Goal: Information Seeking & Learning: Learn about a topic

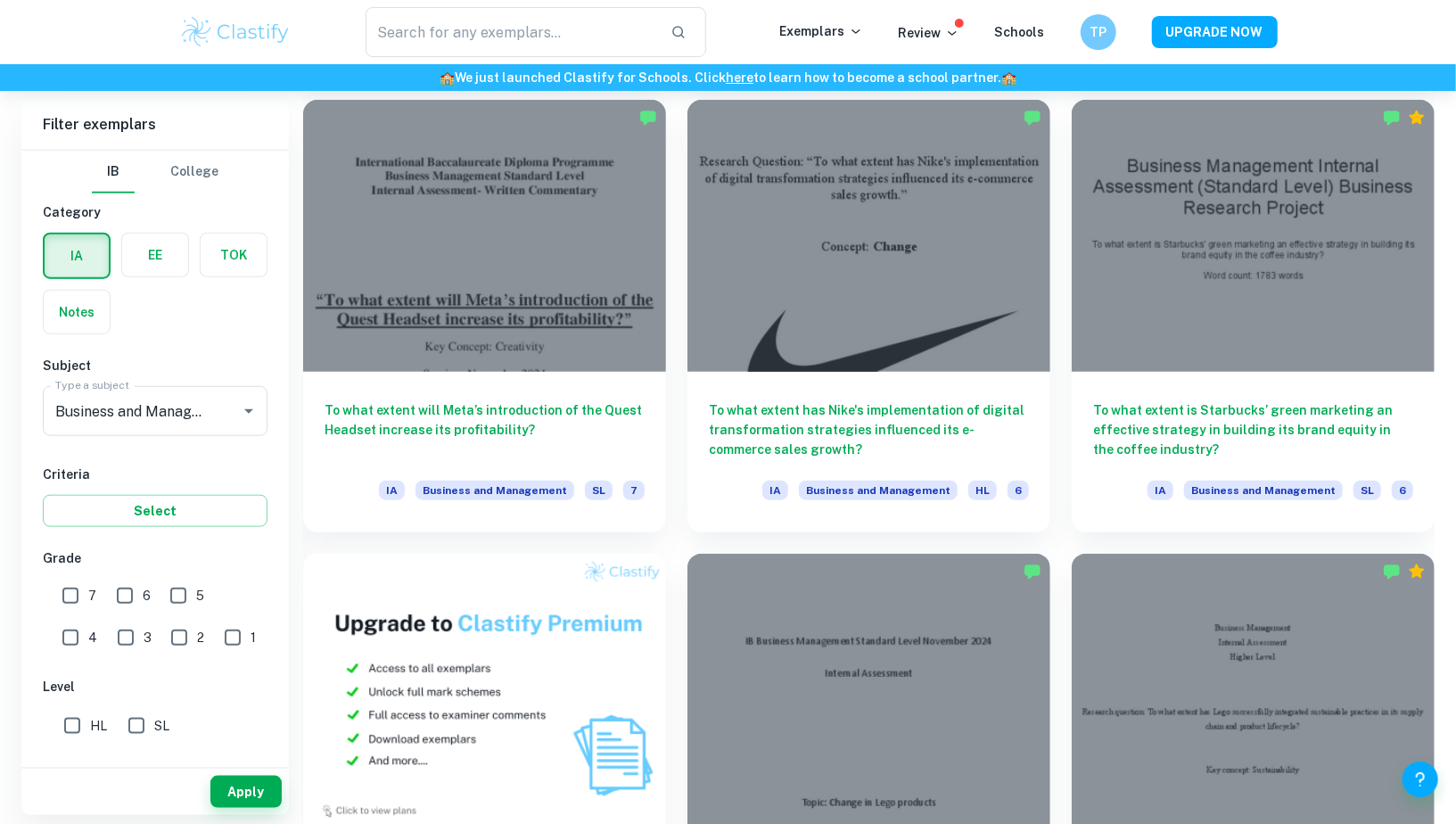
scroll to position [956, 0]
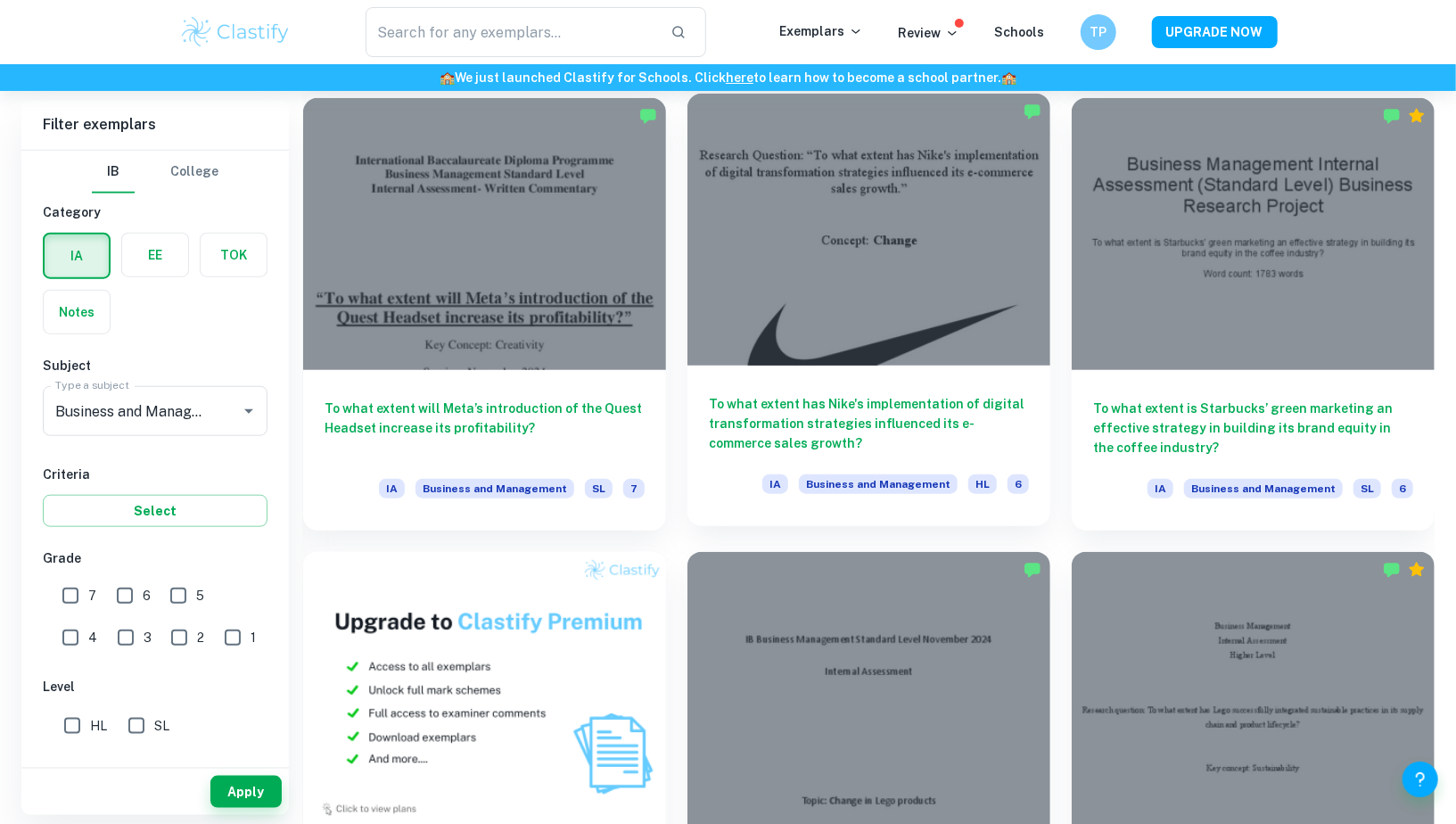
click at [829, 346] on div at bounding box center [868, 229] width 363 height 272
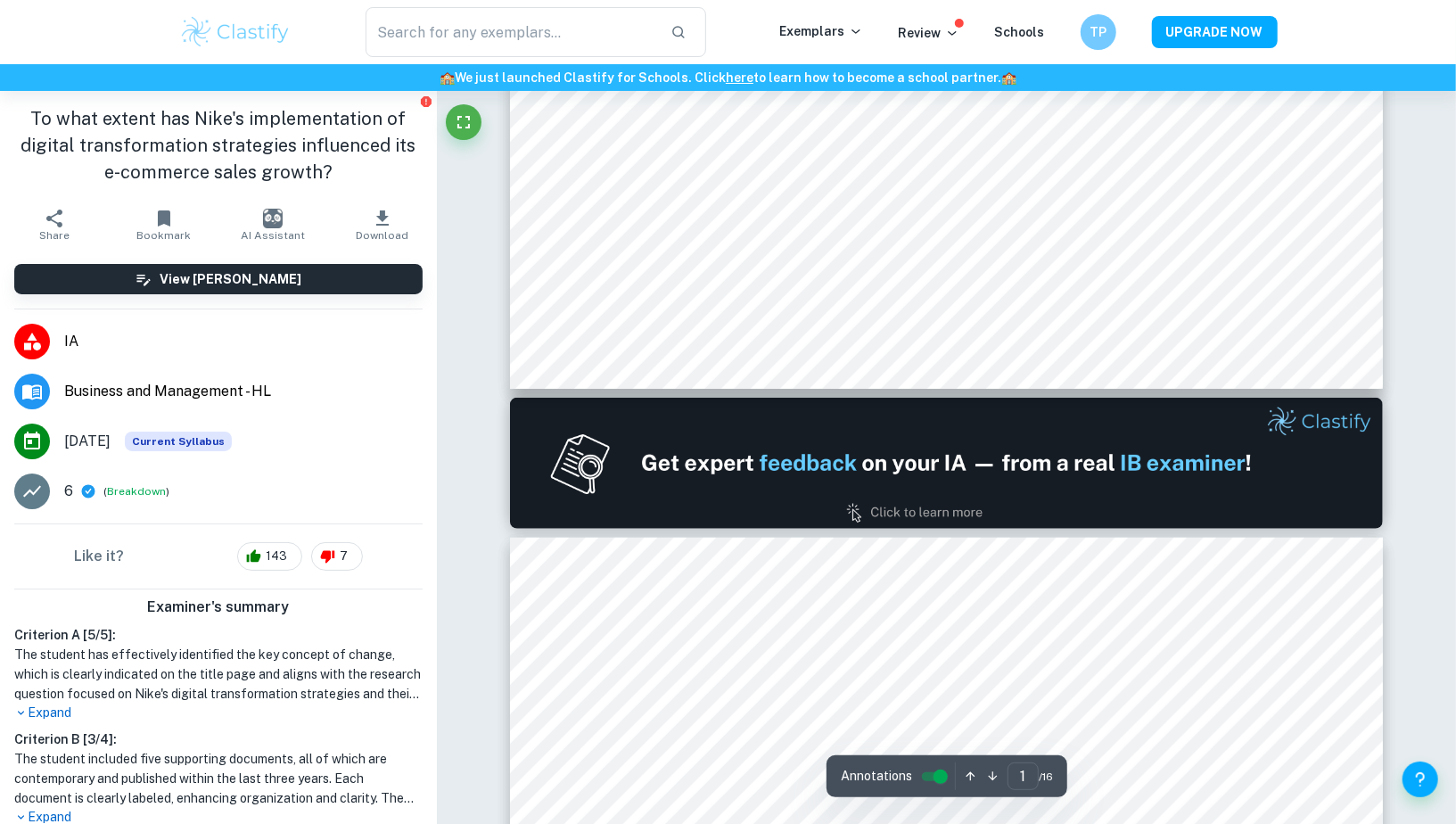
type input "2"
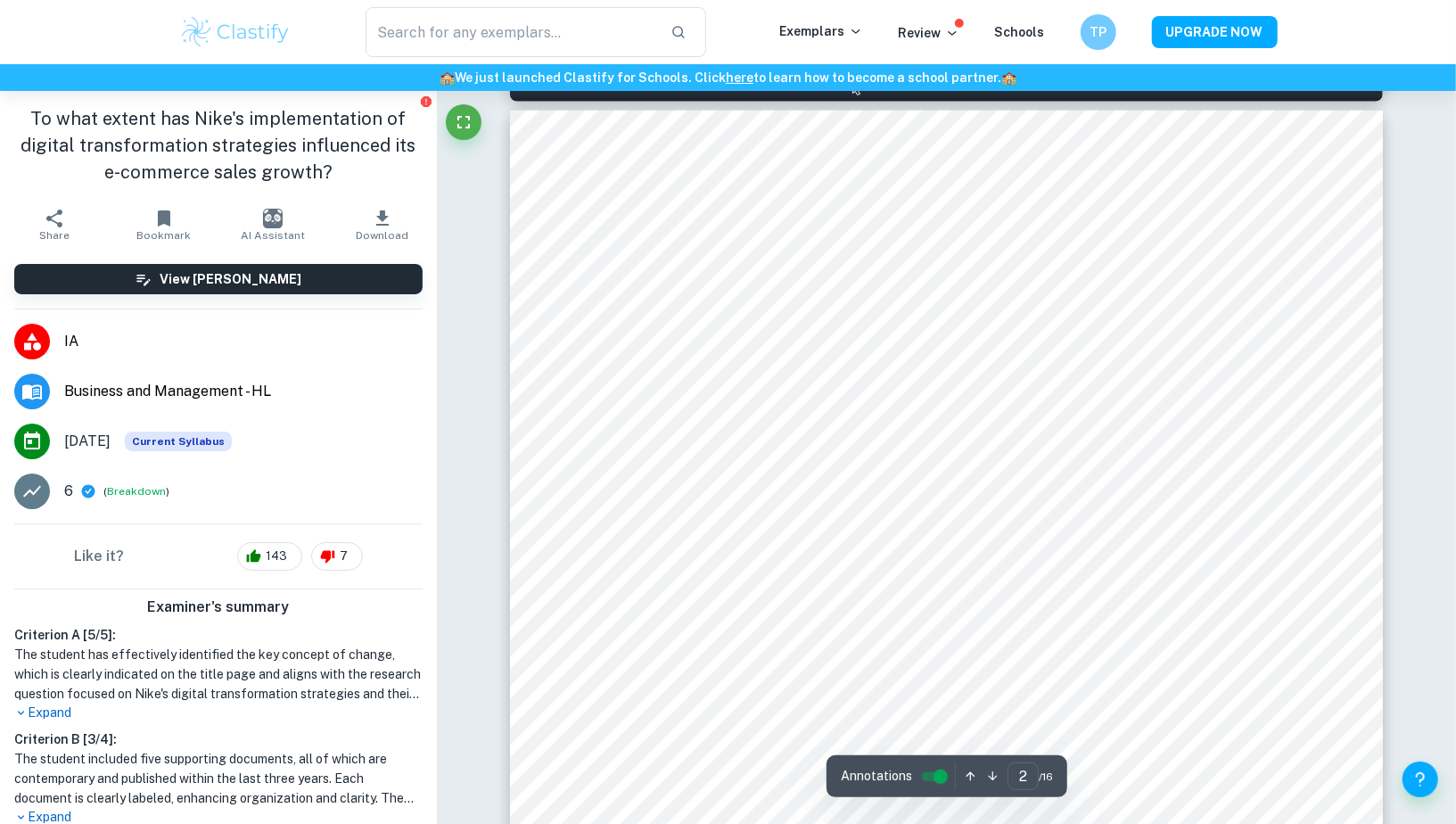
scroll to position [1292, 0]
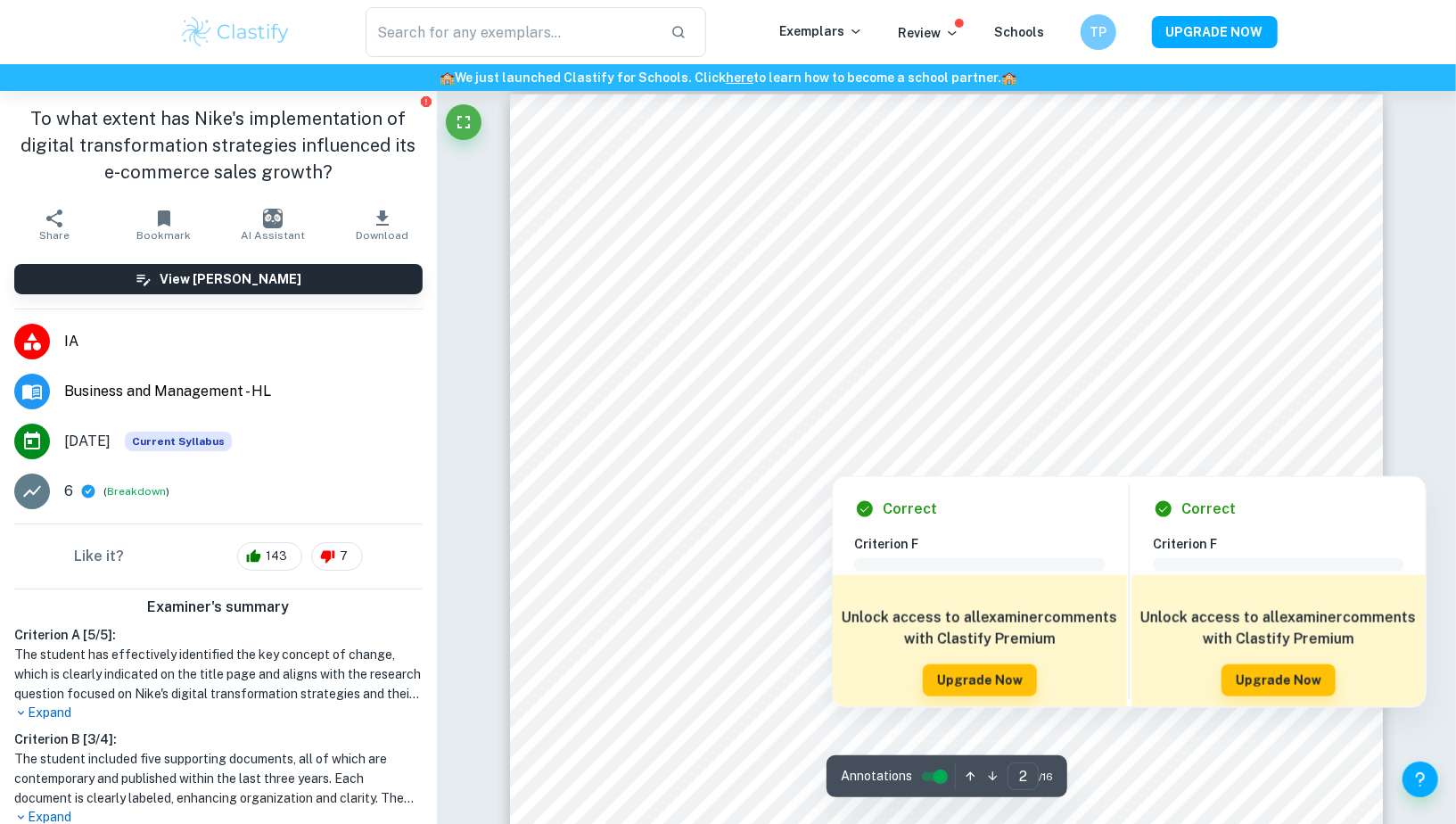
click at [753, 466] on div at bounding box center [954, 445] width 651 height 53
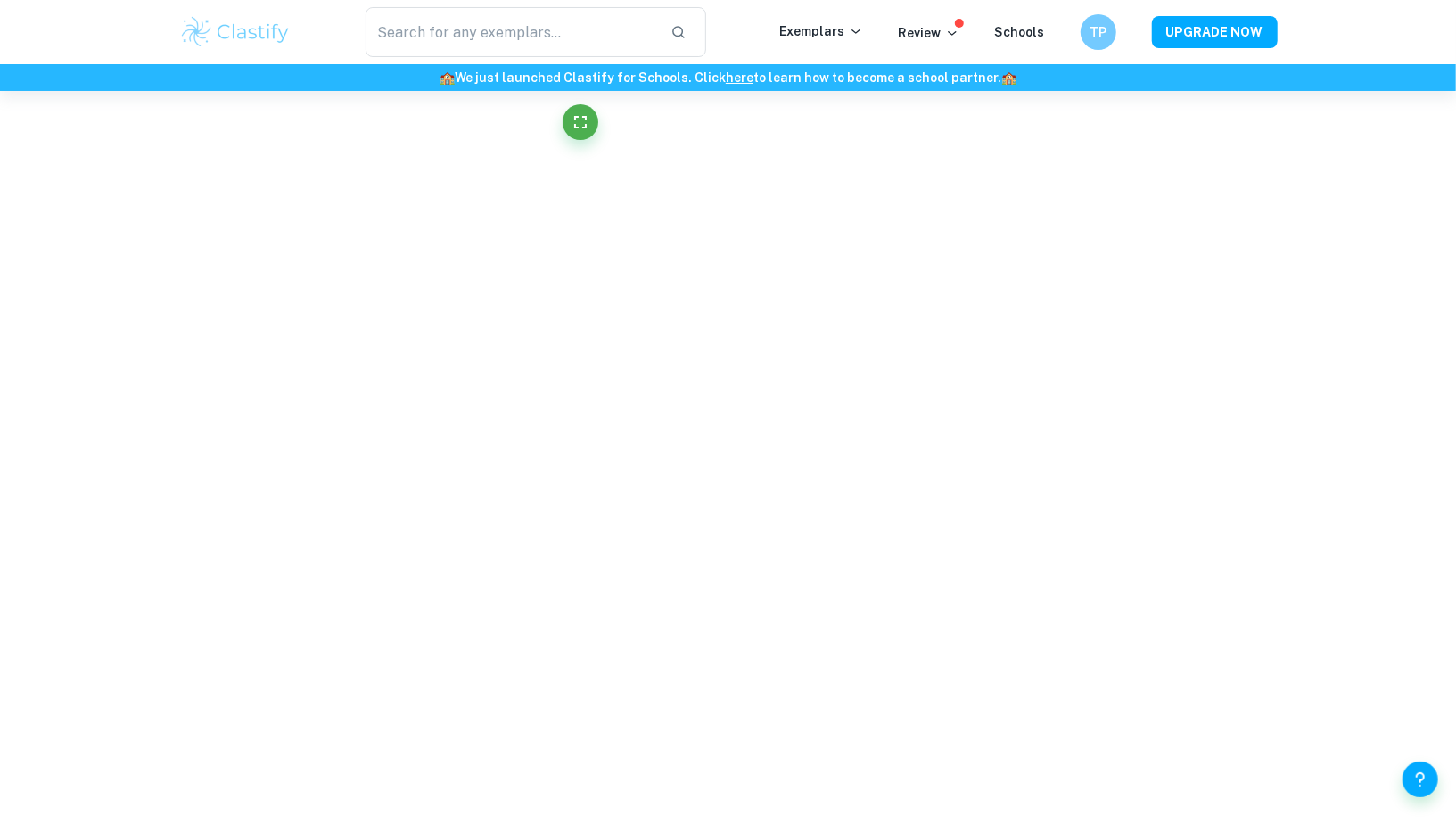
scroll to position [1175, 0]
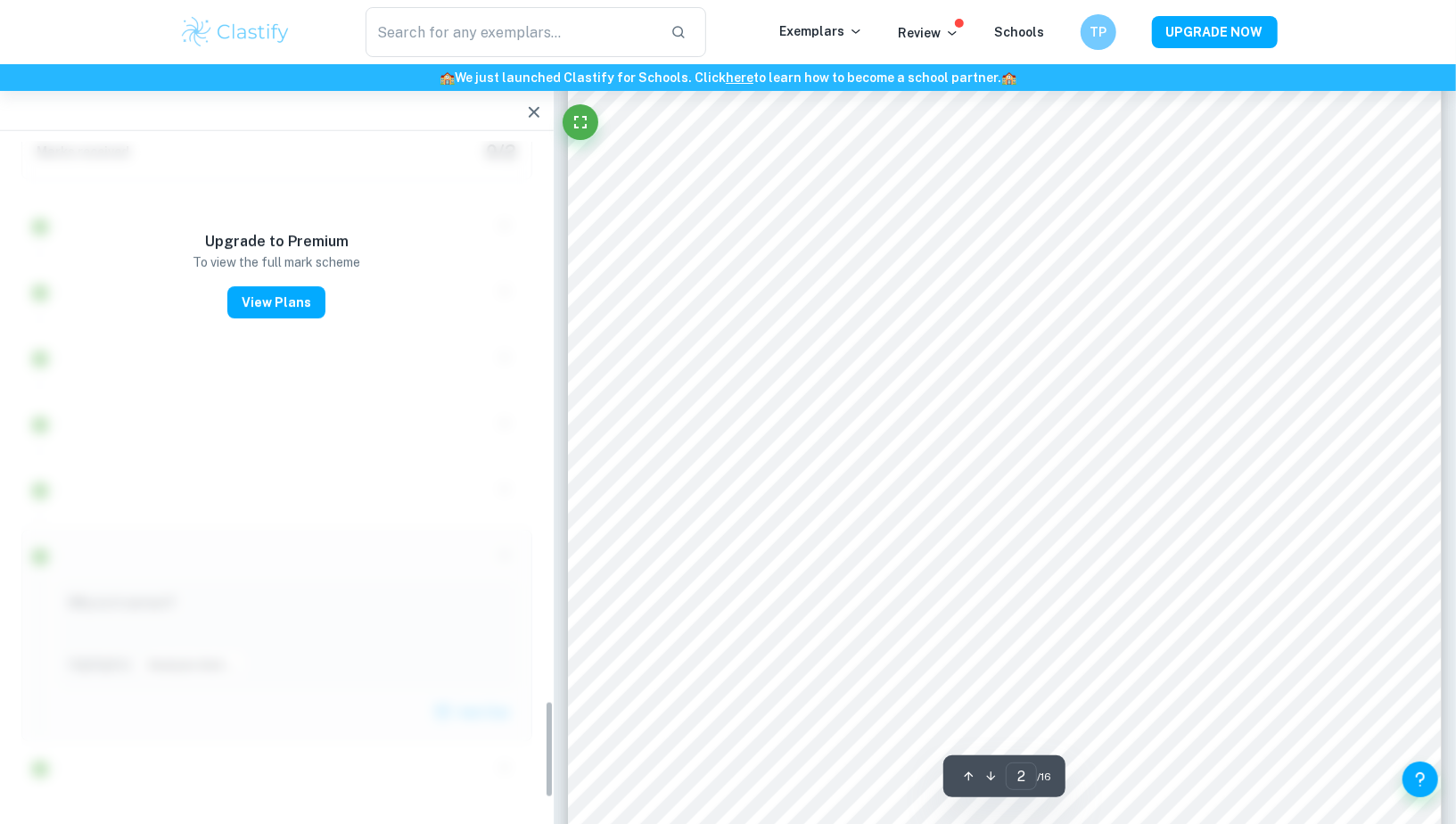
type input "2"
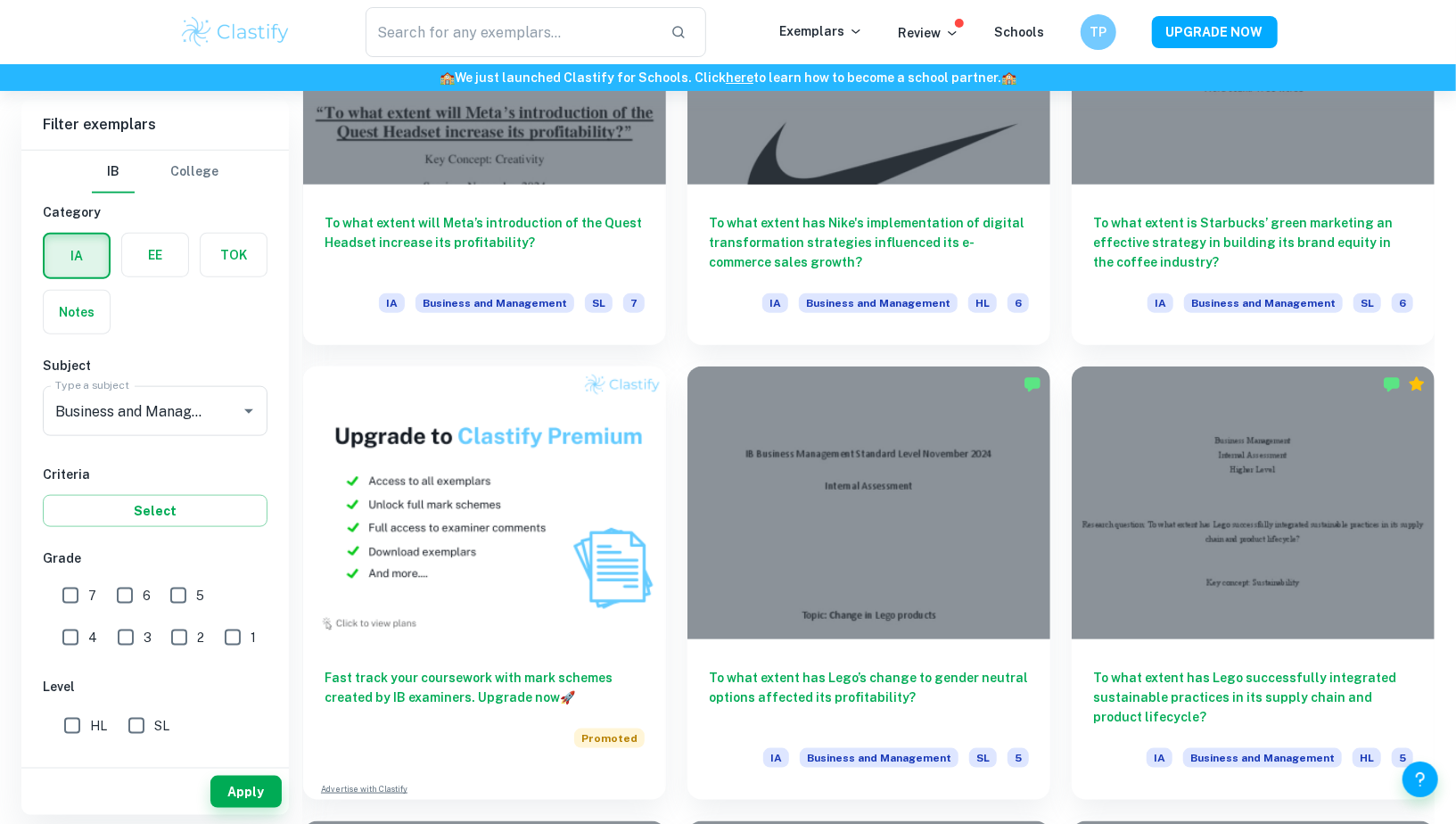
scroll to position [1159, 0]
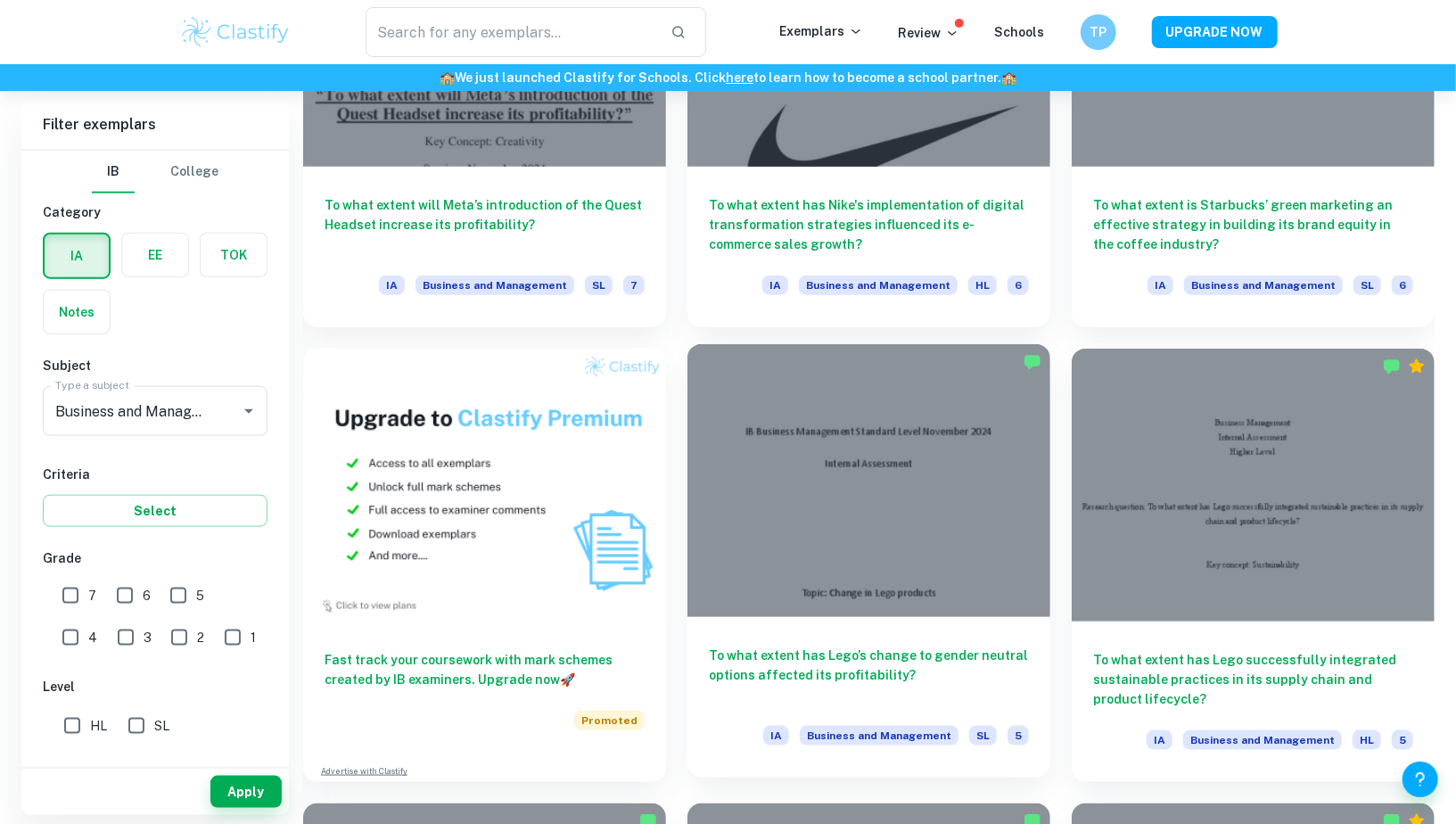
click at [821, 481] on div at bounding box center [868, 480] width 363 height 272
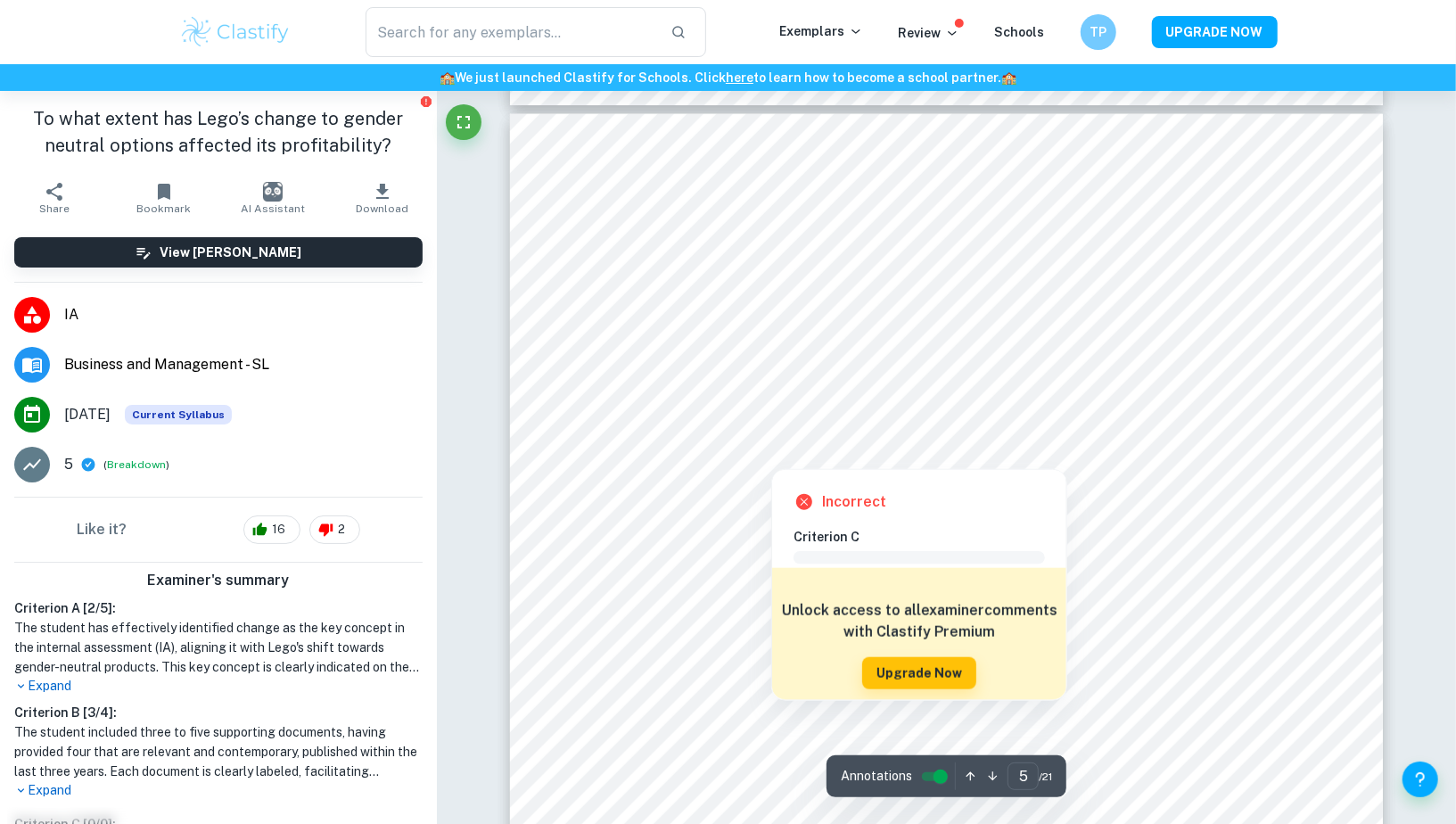
scroll to position [5256, 0]
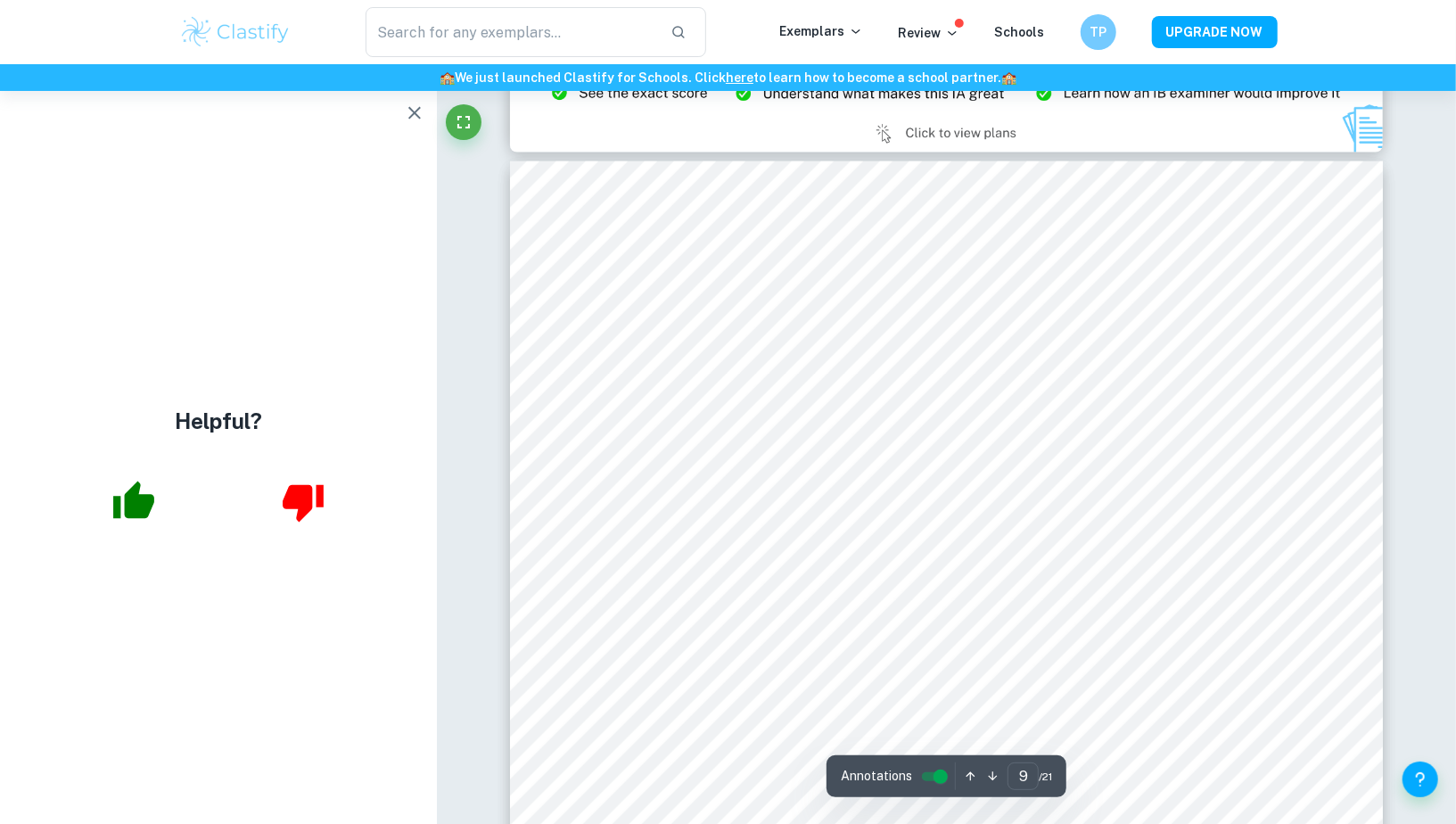
scroll to position [10315, 0]
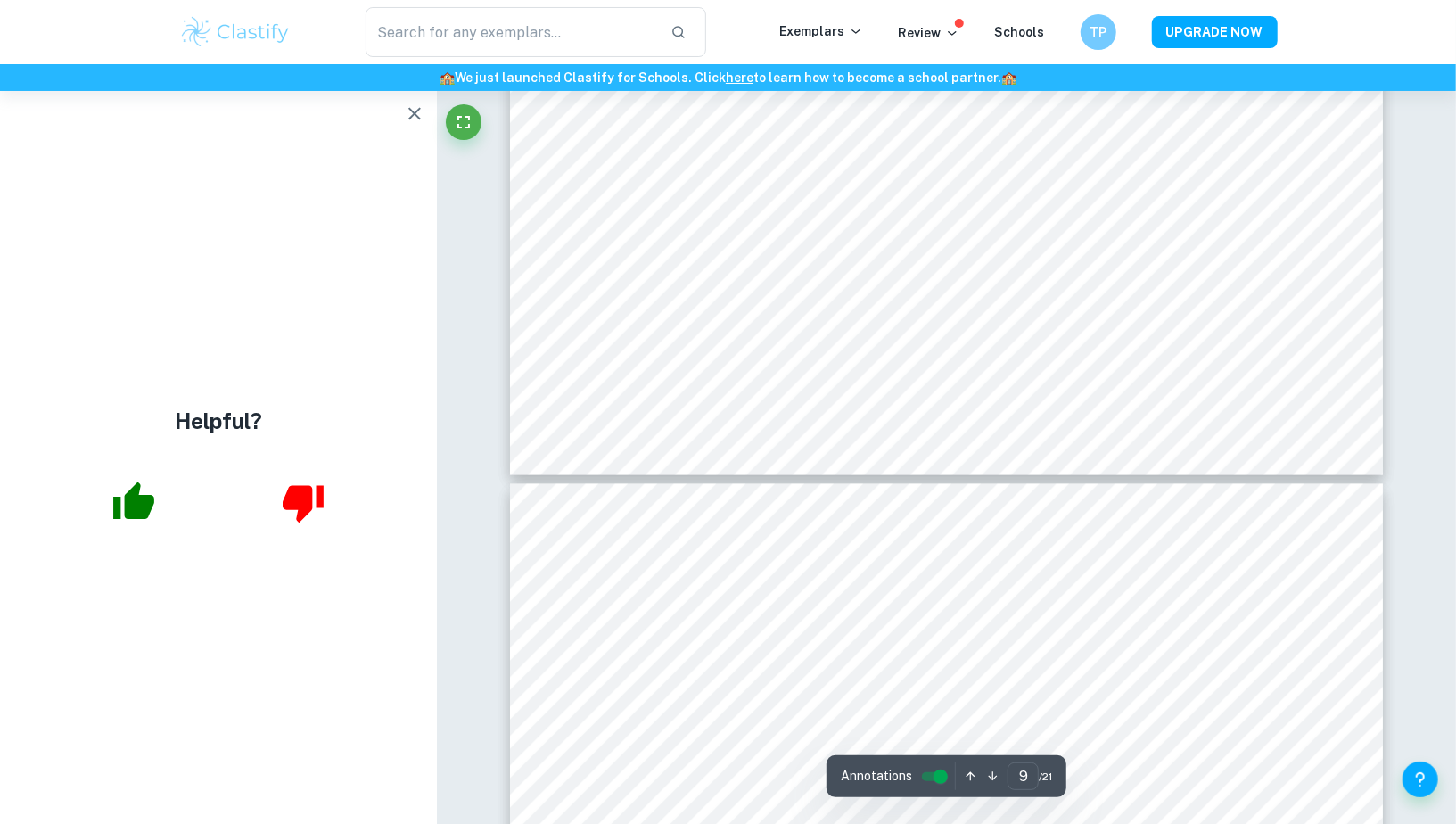
type input "10"
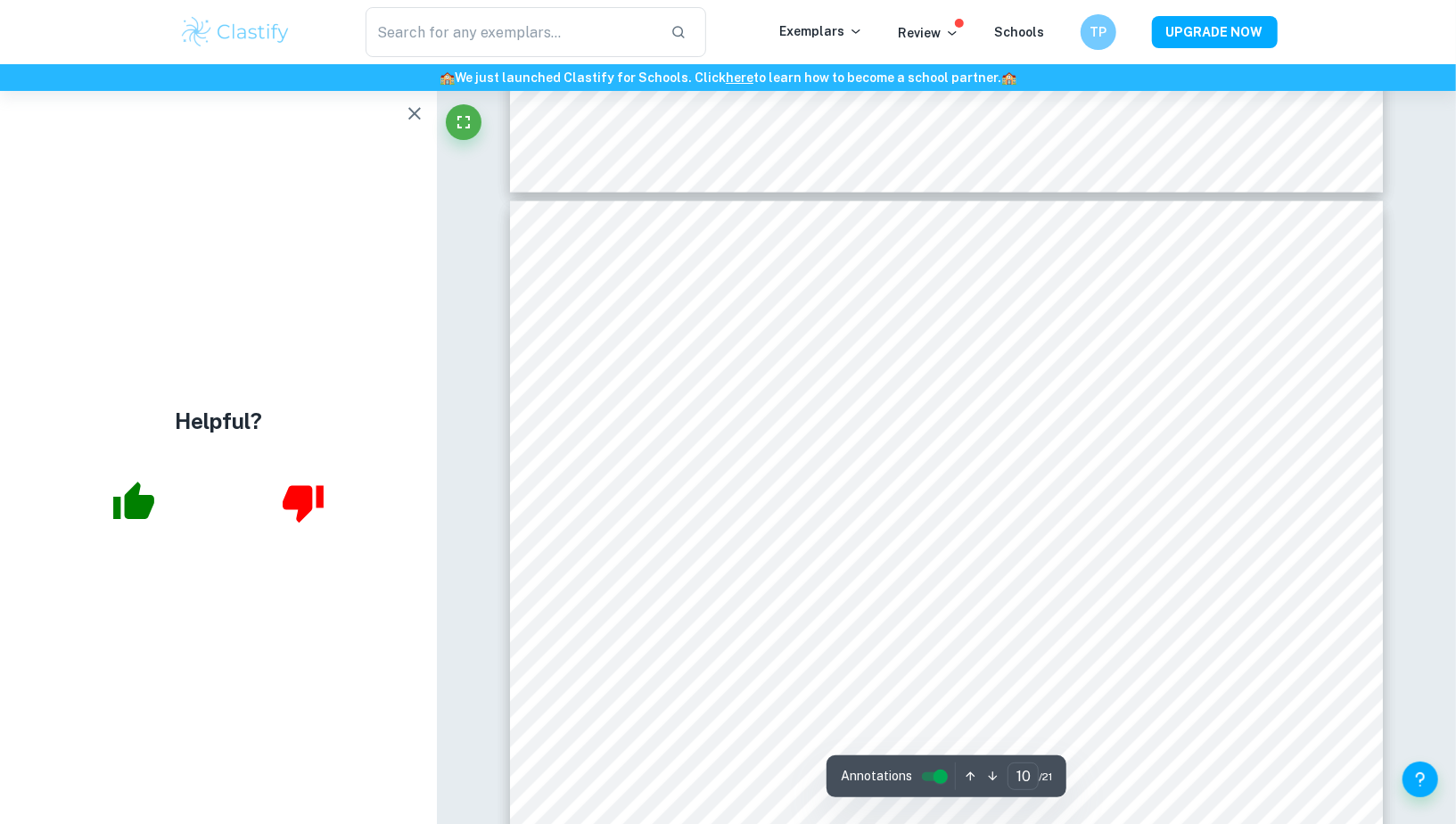
scroll to position [11521, 0]
